Goal: Transaction & Acquisition: Purchase product/service

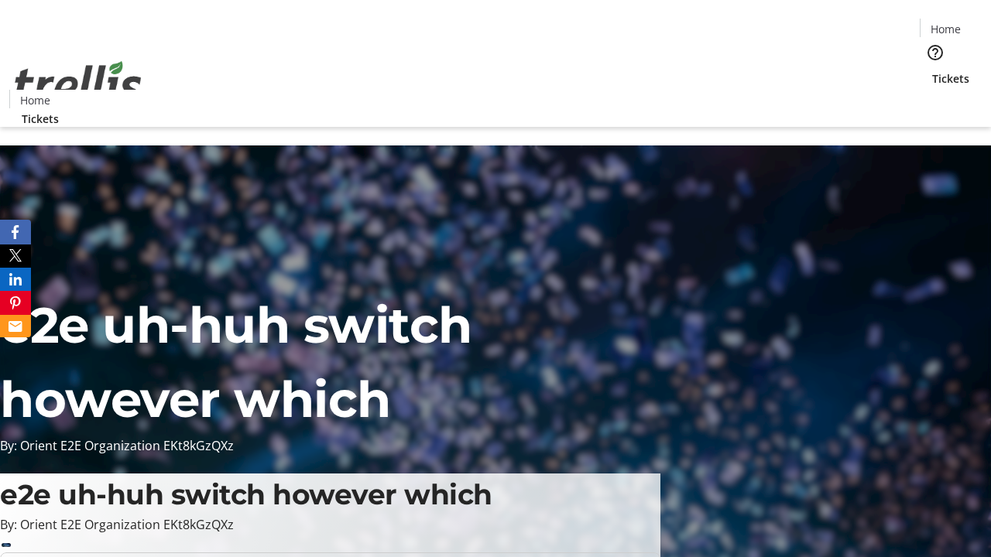
click at [932, 70] on span "Tickets" at bounding box center [950, 78] width 37 height 16
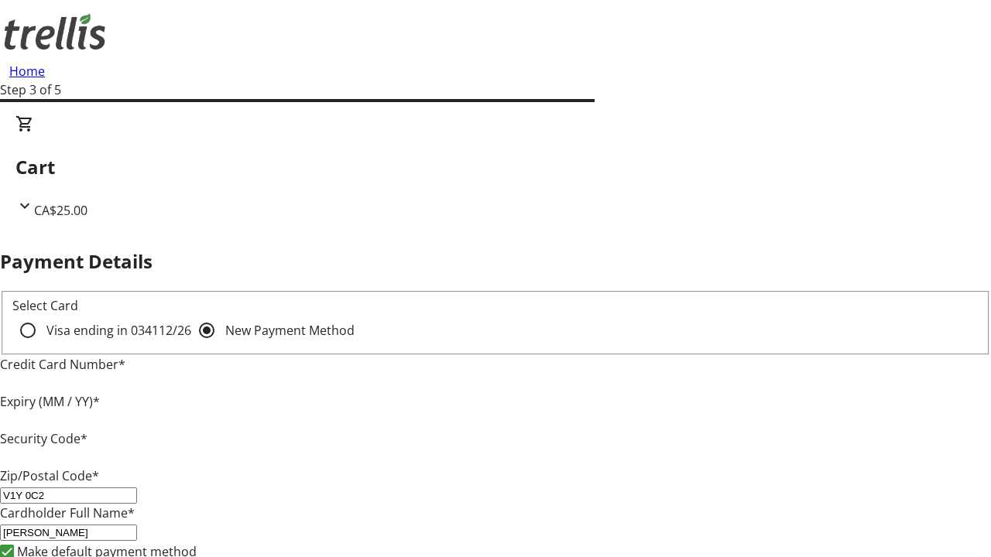
type input "V1Y 0C2"
